Goal: Use online tool/utility: Utilize a website feature to perform a specific function

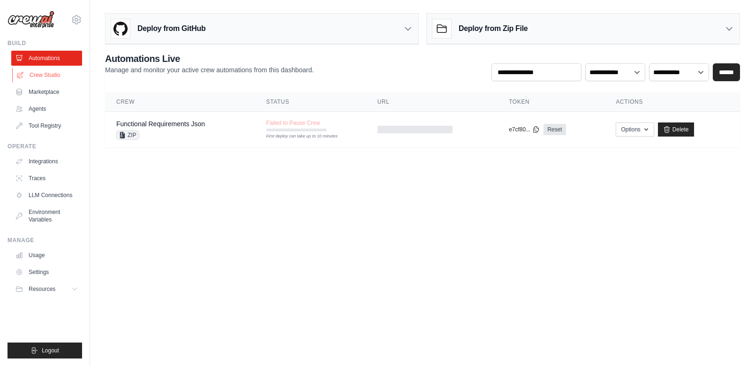
click at [43, 74] on link "Crew Studio" at bounding box center [47, 75] width 71 height 15
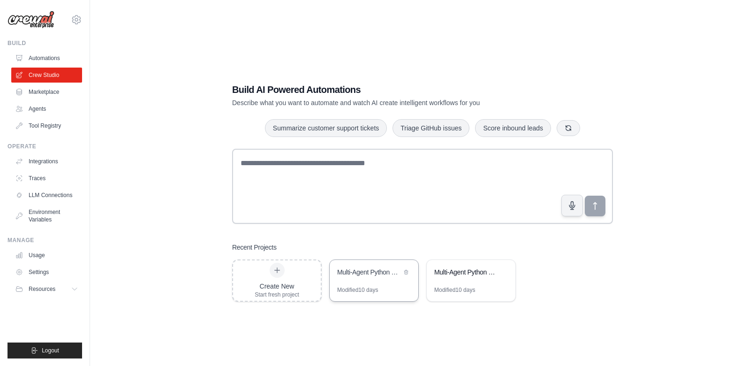
click at [383, 280] on div "Multi-Agent Python Development Framework" at bounding box center [374, 273] width 89 height 26
click at [53, 157] on link "Integrations" at bounding box center [47, 161] width 71 height 15
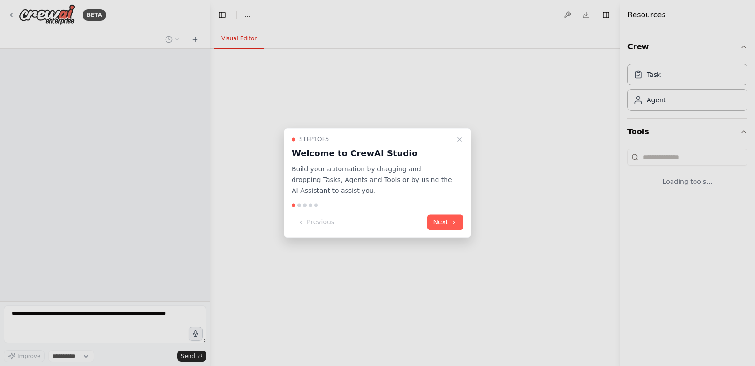
select select "****"
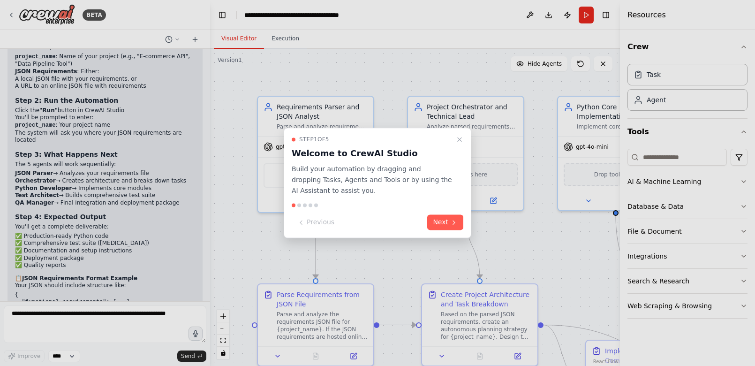
scroll to position [2297, 0]
click at [459, 138] on icon "Close walkthrough" at bounding box center [460, 139] width 8 height 8
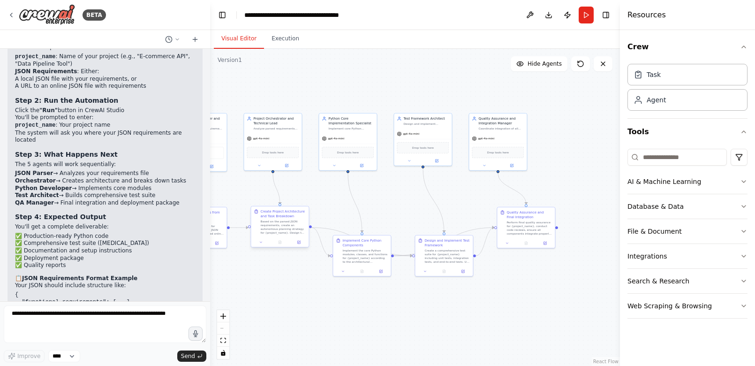
drag, startPoint x: 533, startPoint y: 256, endPoint x: 302, endPoint y: 208, distance: 235.6
click at [302, 208] on div ".deletable-edge-delete-btn { width: 20px; height: 20px; border: 0px solid #ffff…" at bounding box center [415, 207] width 410 height 317
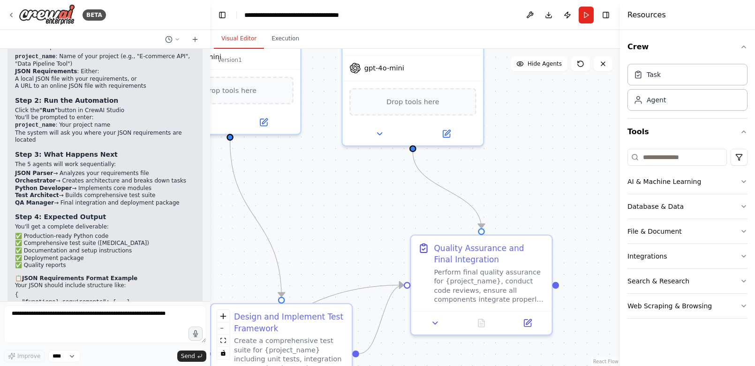
drag, startPoint x: 511, startPoint y: 292, endPoint x: 360, endPoint y: 192, distance: 181.8
click at [360, 192] on div ".deletable-edge-delete-btn { width: 20px; height: 20px; border: 0px solid #ffff…" at bounding box center [415, 207] width 410 height 317
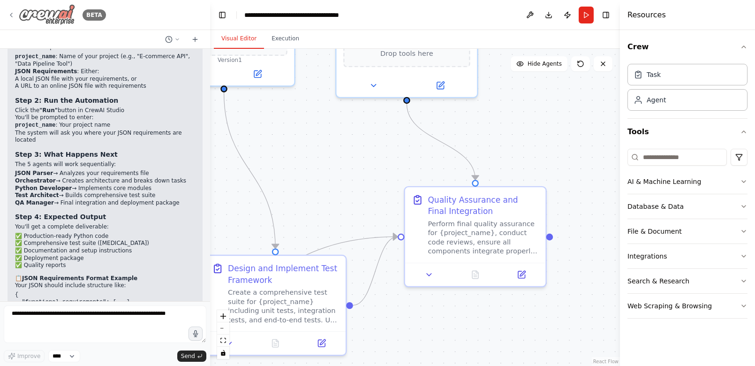
click at [13, 16] on icon at bounding box center [12, 15] width 8 height 8
